Goal: Navigation & Orientation: Go to known website

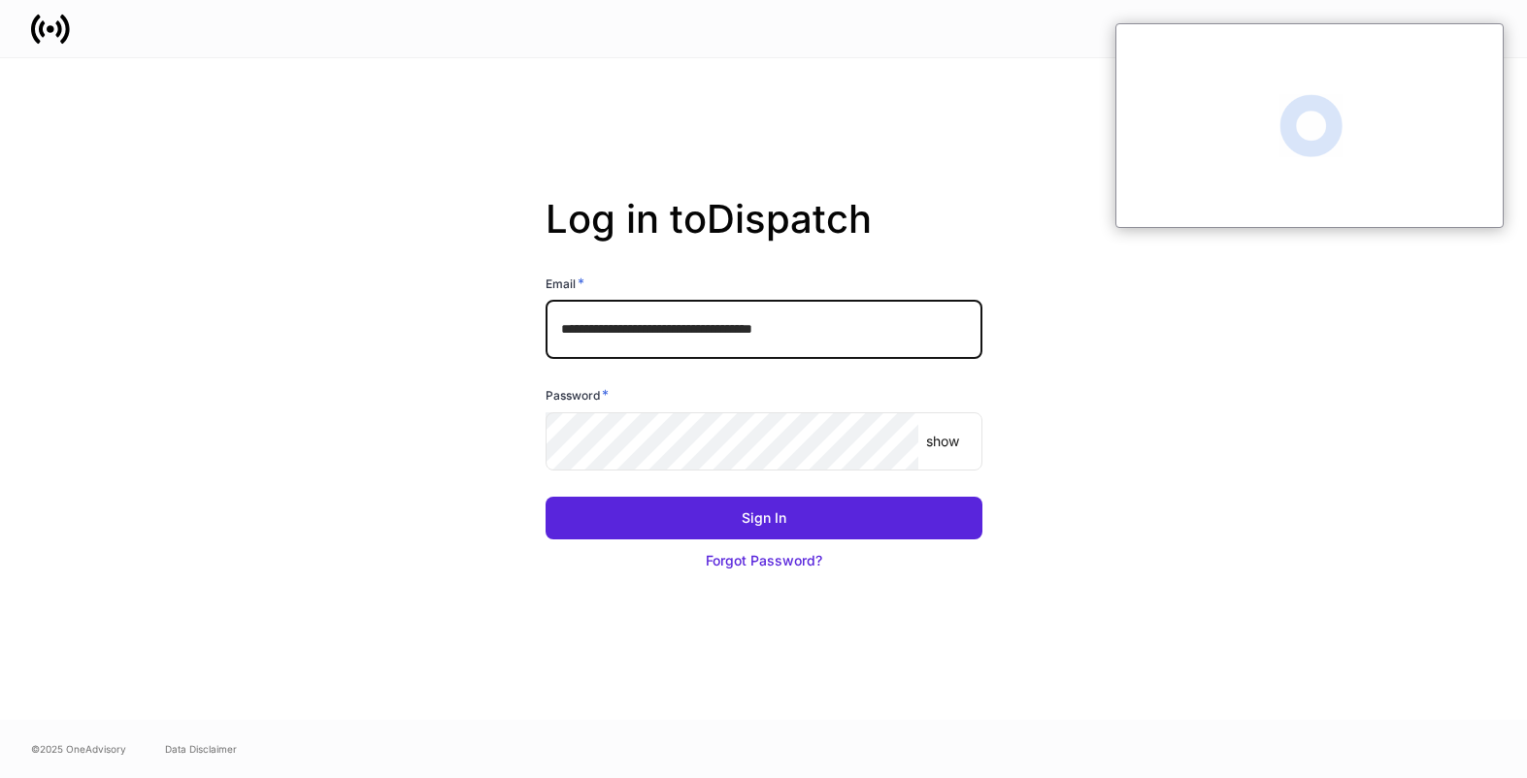
click at [917, 326] on input "**********" at bounding box center [763, 330] width 437 height 58
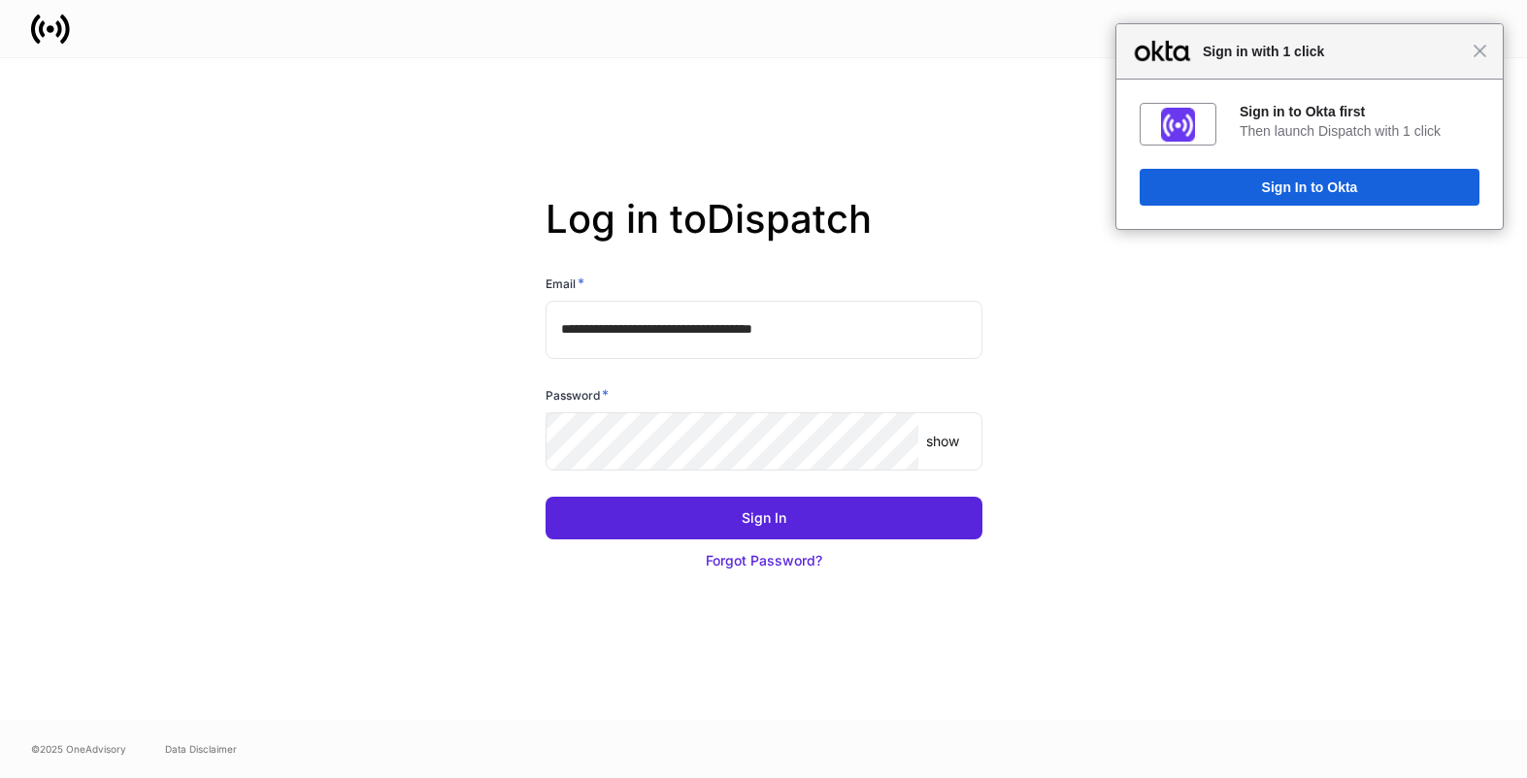
click at [935, 321] on input "**********" at bounding box center [763, 330] width 437 height 58
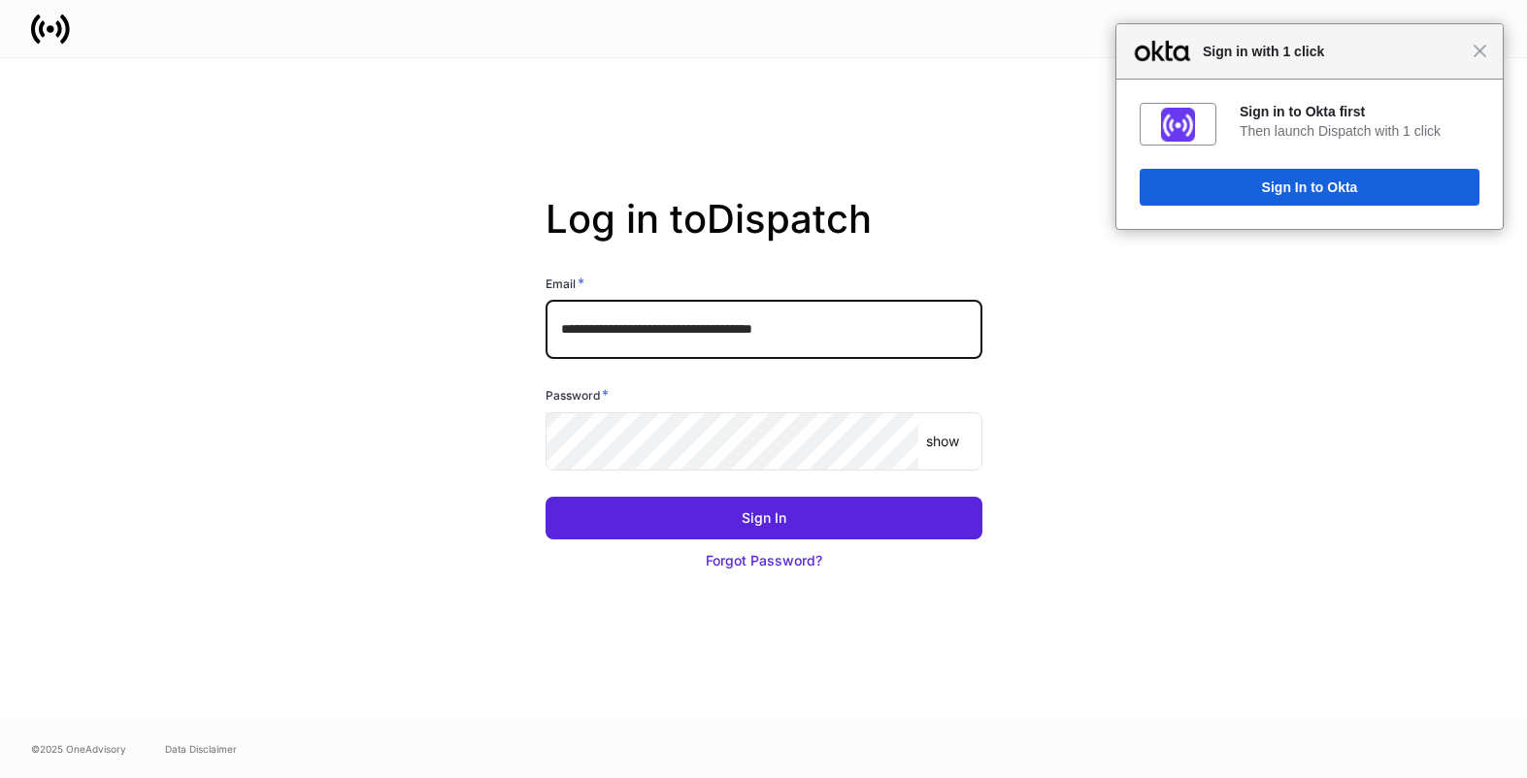
type input "**********"
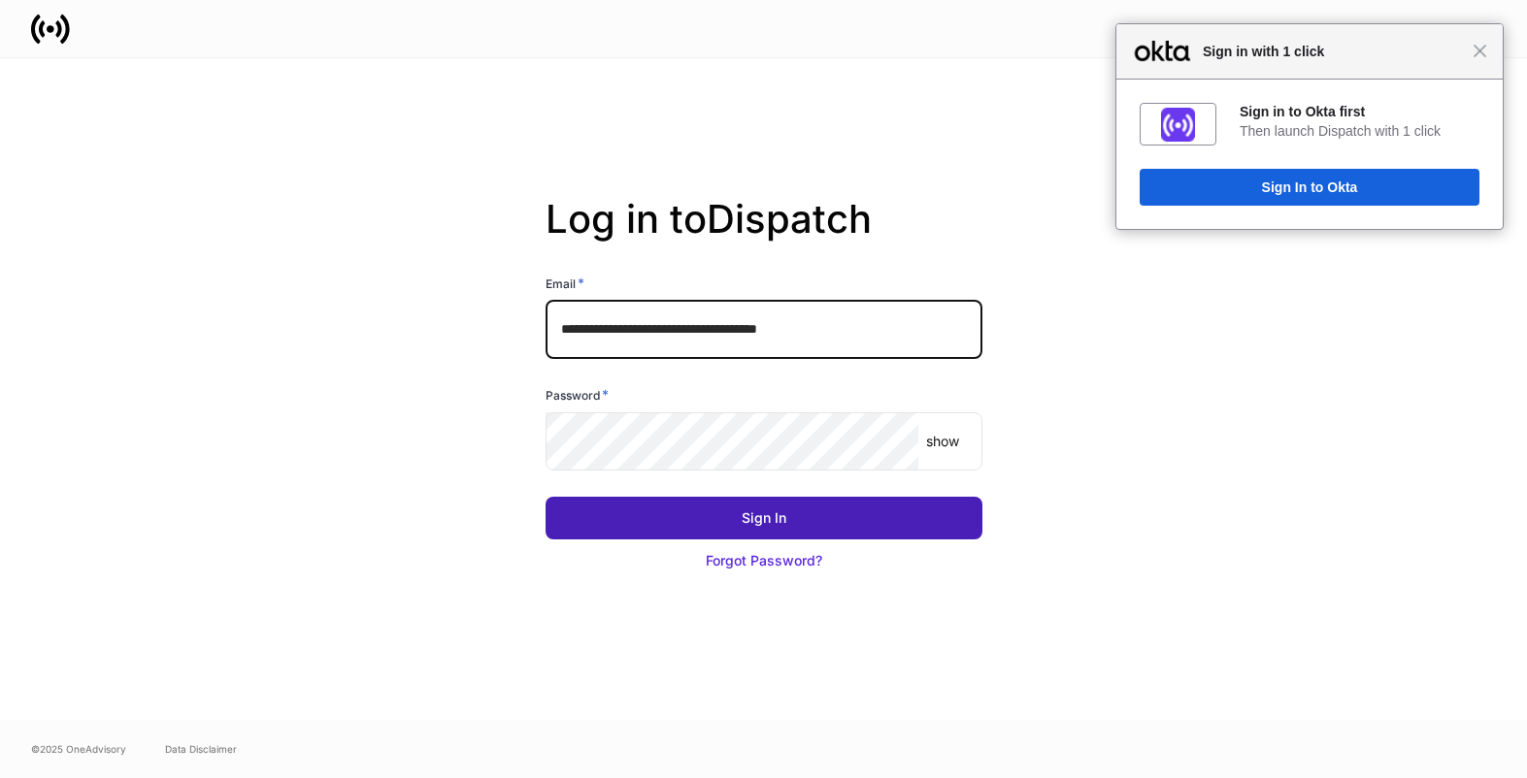
click at [793, 522] on button "Sign In" at bounding box center [763, 518] width 437 height 43
